Goal: Task Accomplishment & Management: Use online tool/utility

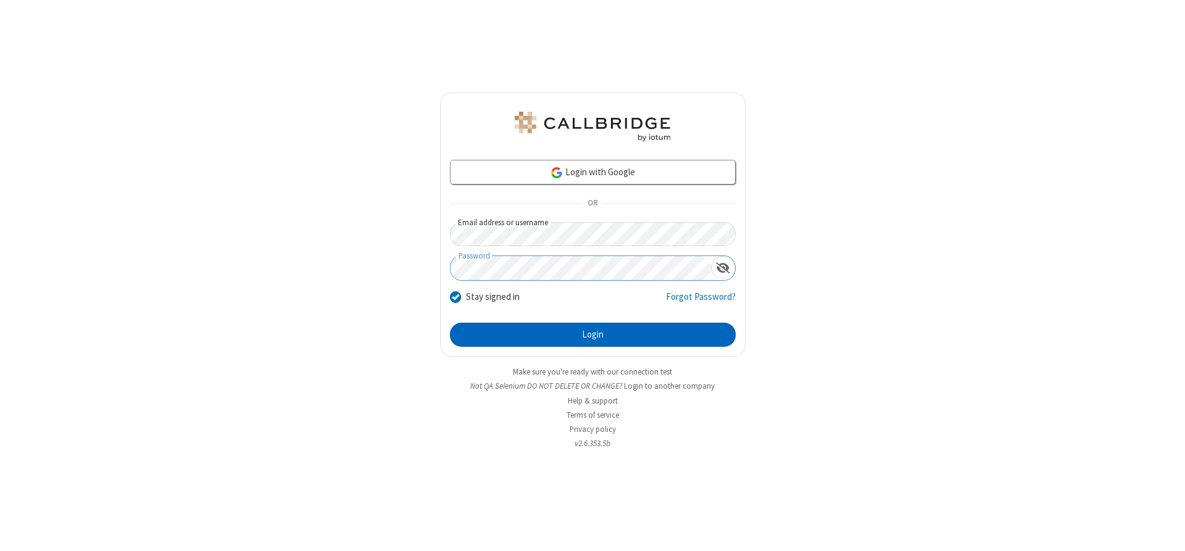
click at [592, 334] on button "Login" at bounding box center [593, 335] width 286 height 25
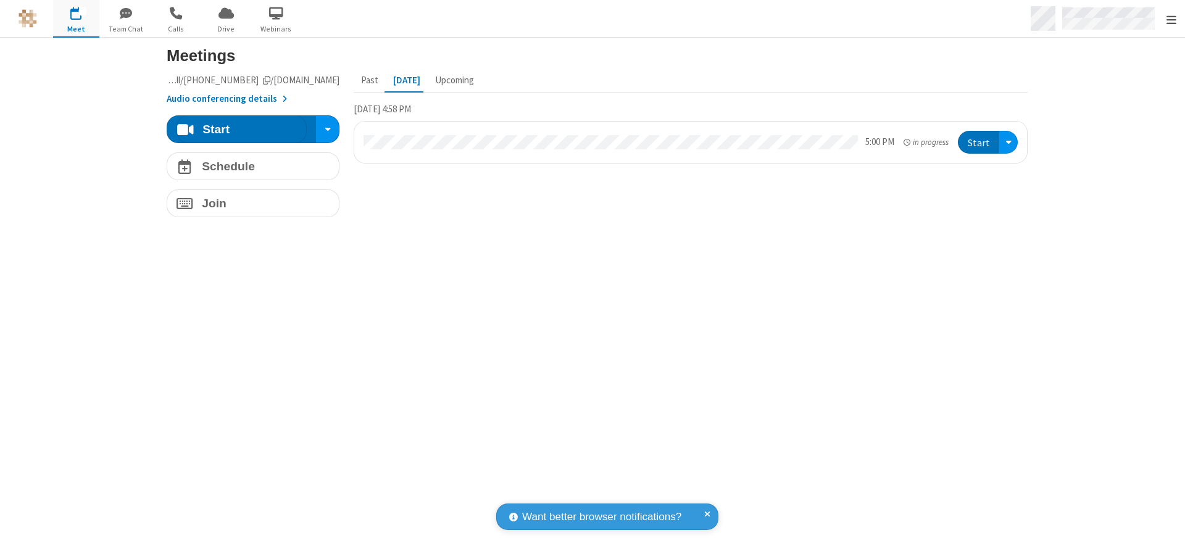
click at [1171, 19] on span "Open menu" at bounding box center [1171, 20] width 10 height 12
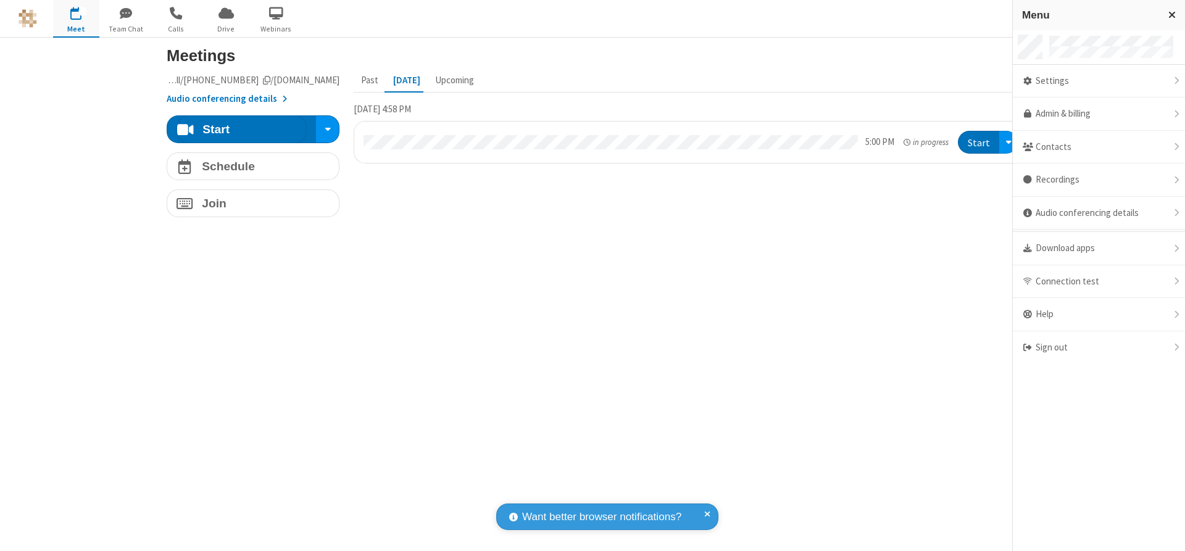
click at [76, 19] on span "button" at bounding box center [76, 12] width 46 height 21
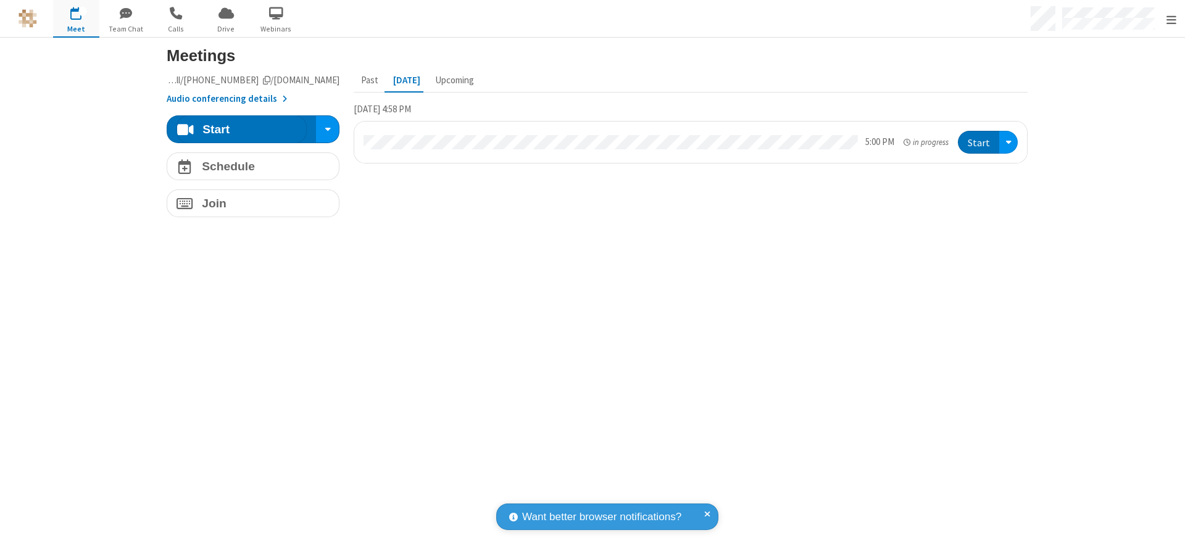
click at [76, 19] on span "button" at bounding box center [76, 12] width 46 height 21
click at [248, 166] on h4 "Schedule" at bounding box center [228, 166] width 53 height 12
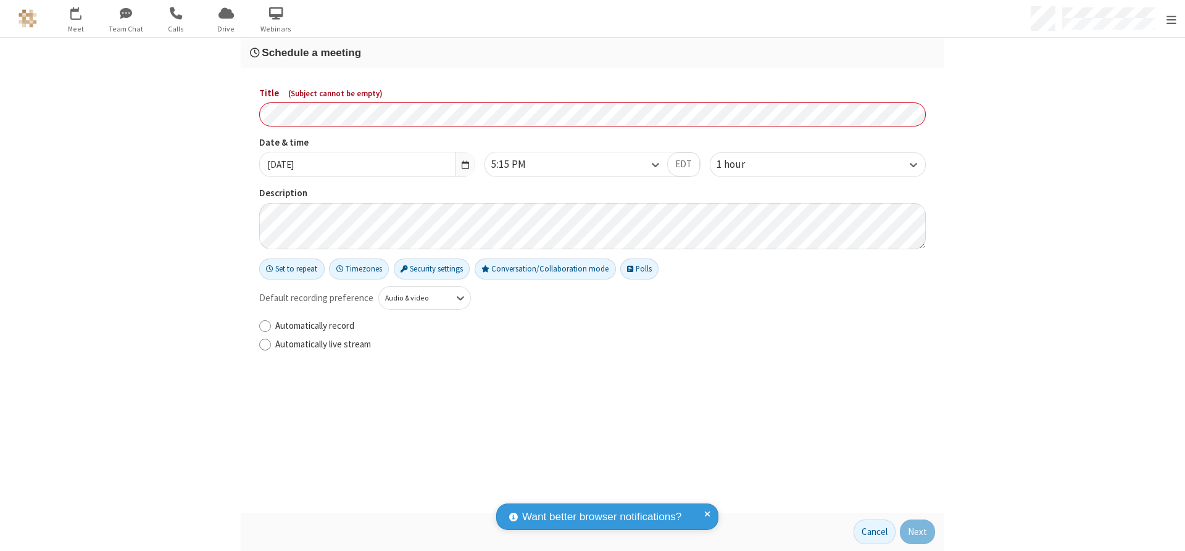
click at [587, 52] on h3 "Schedule a meeting" at bounding box center [592, 53] width 685 height 12
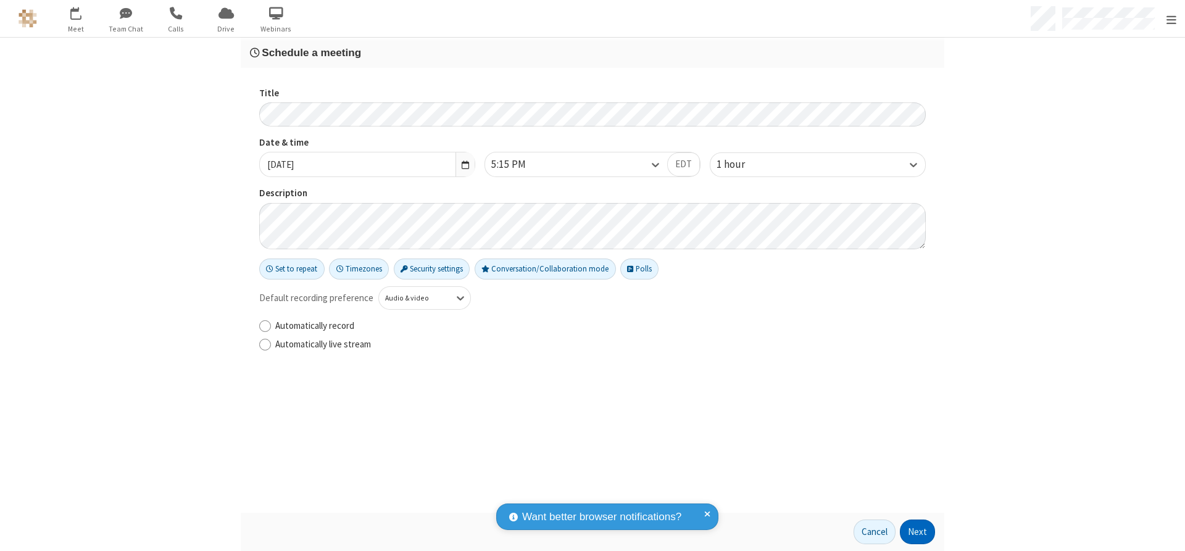
click at [913, 532] on button "Next" at bounding box center [917, 532] width 35 height 25
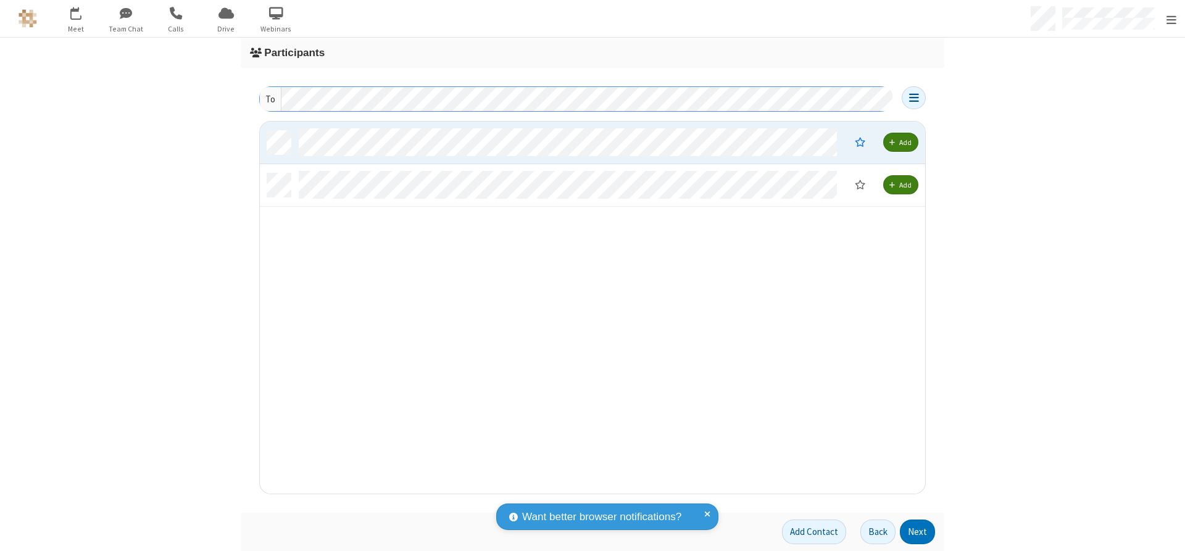
scroll to position [363, 656]
click at [913, 532] on button "Next" at bounding box center [917, 532] width 35 height 25
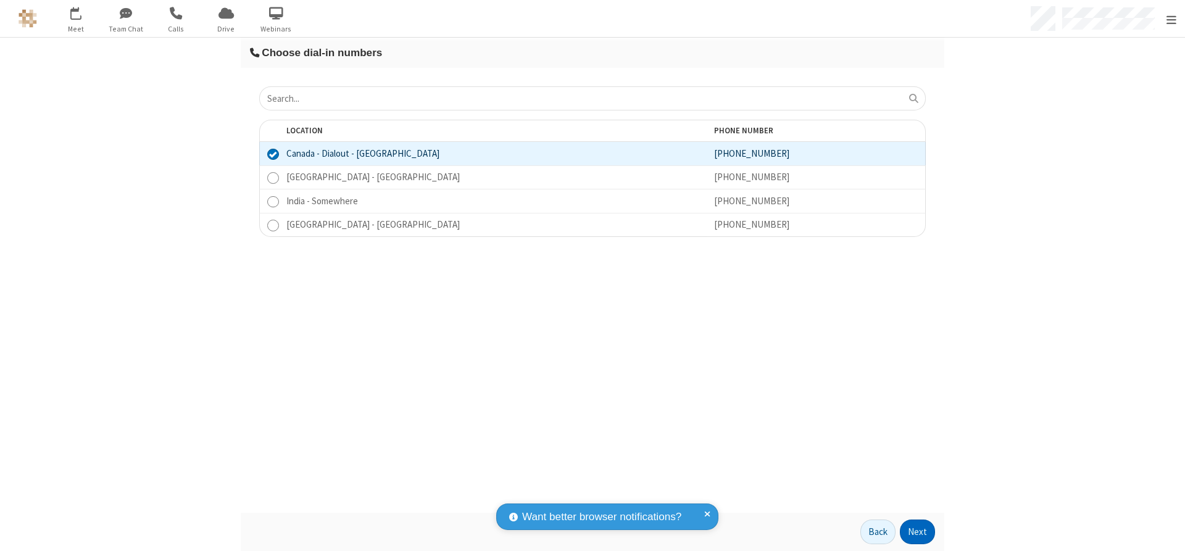
click at [913, 532] on button "Next" at bounding box center [917, 532] width 35 height 25
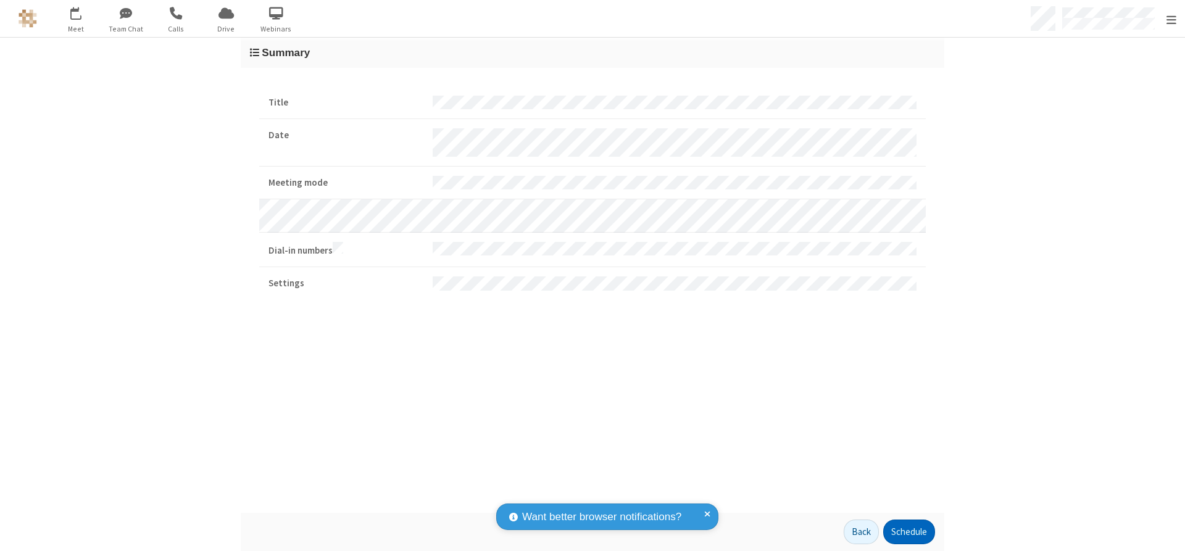
click at [904, 532] on button "Schedule" at bounding box center [909, 532] width 52 height 25
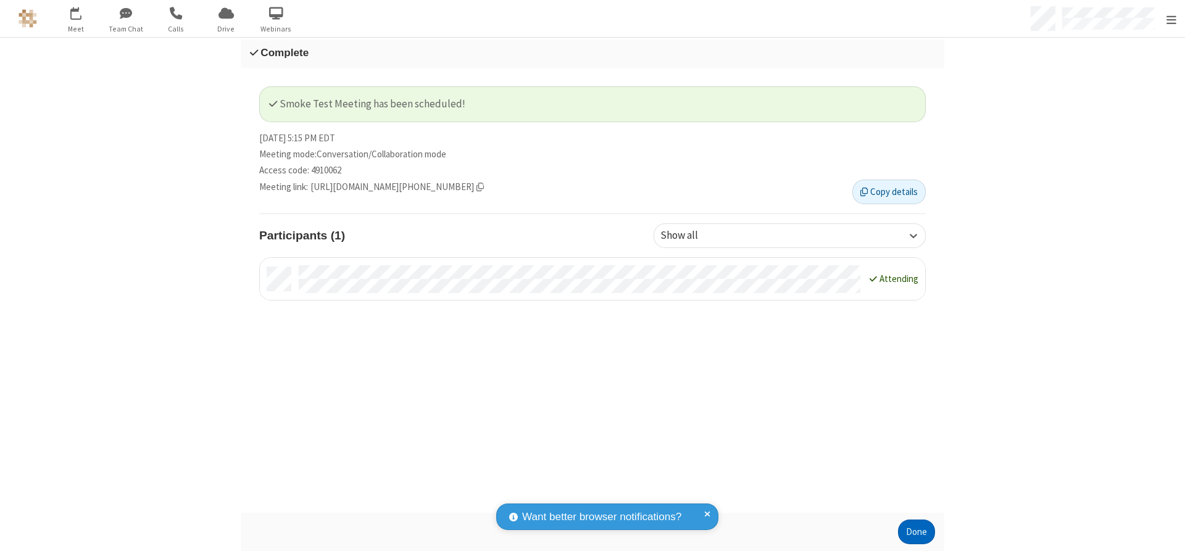
click at [912, 532] on button "Done" at bounding box center [916, 532] width 37 height 25
